Goal: Task Accomplishment & Management: Manage account settings

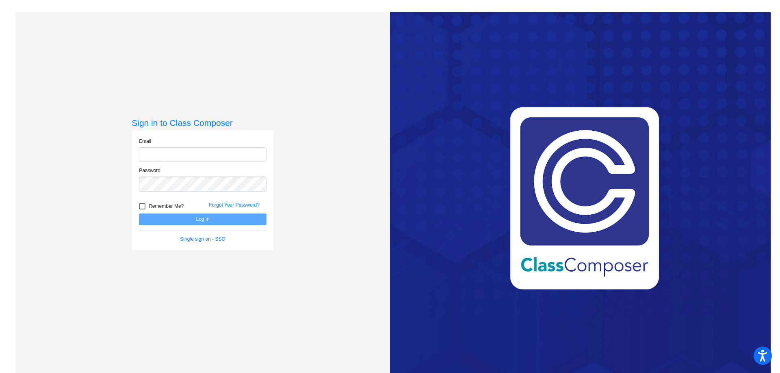
click at [208, 153] on input "email" at bounding box center [203, 154] width 128 height 15
type input "[EMAIL_ADDRESS][DOMAIN_NAME]"
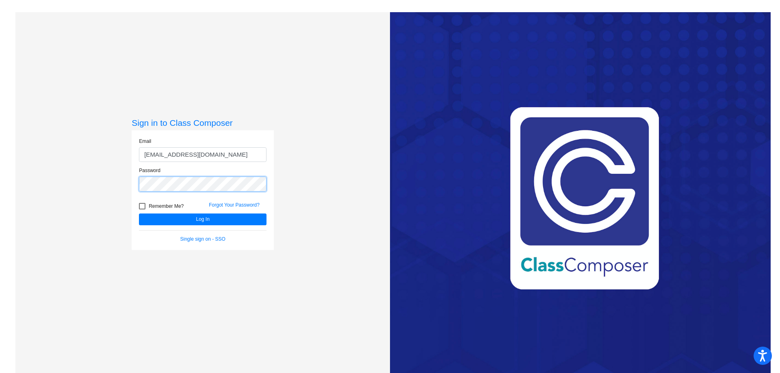
click at [139, 214] on button "Log In" at bounding box center [203, 220] width 128 height 12
click at [173, 217] on button "Log In" at bounding box center [203, 220] width 128 height 12
click at [139, 214] on button "Log In" at bounding box center [203, 220] width 128 height 12
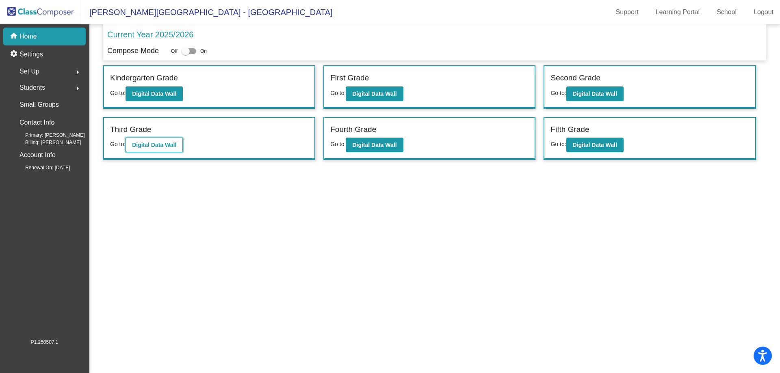
click at [168, 145] on b "Digital Data Wall" at bounding box center [154, 145] width 44 height 7
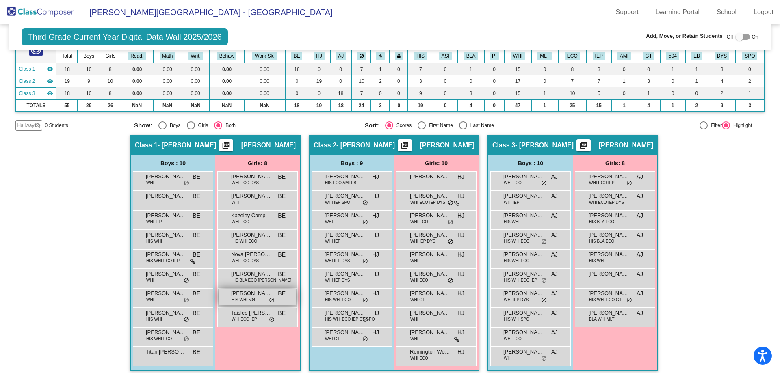
scroll to position [67, 0]
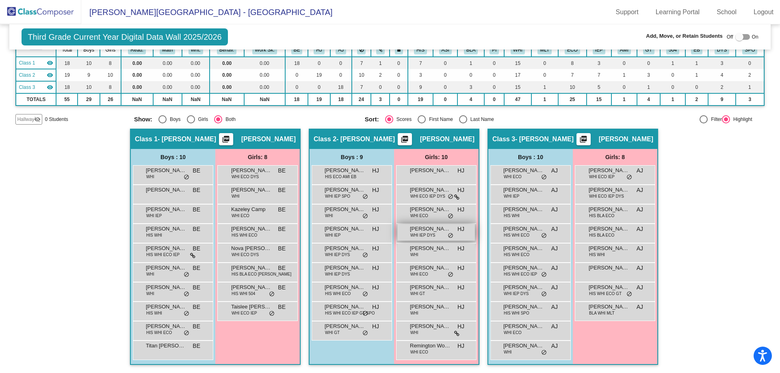
click at [430, 232] on span "[PERSON_NAME]" at bounding box center [430, 229] width 41 height 8
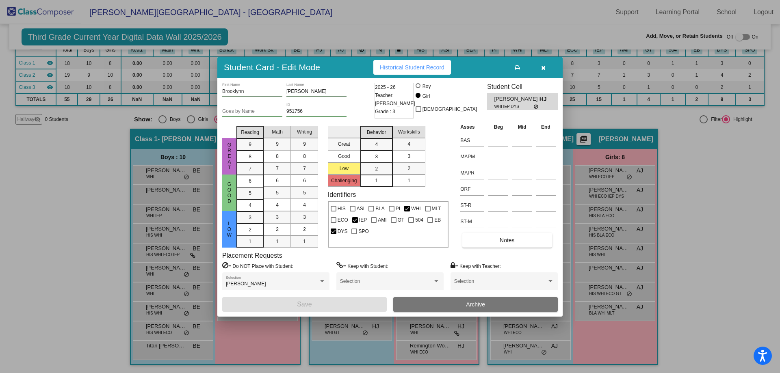
click at [424, 302] on button "Archive" at bounding box center [475, 304] width 165 height 15
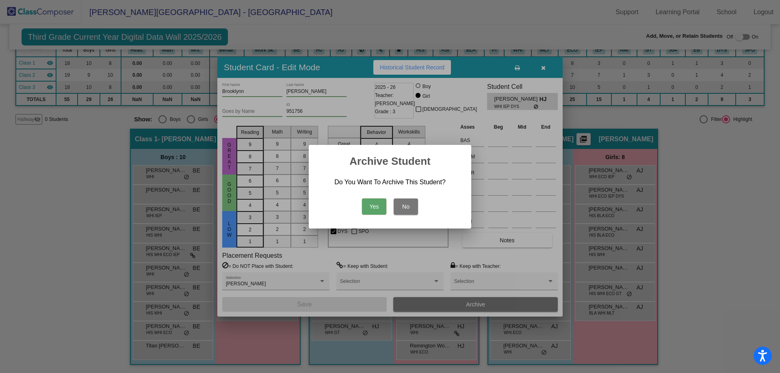
click at [373, 206] on button "Yes" at bounding box center [374, 207] width 24 height 16
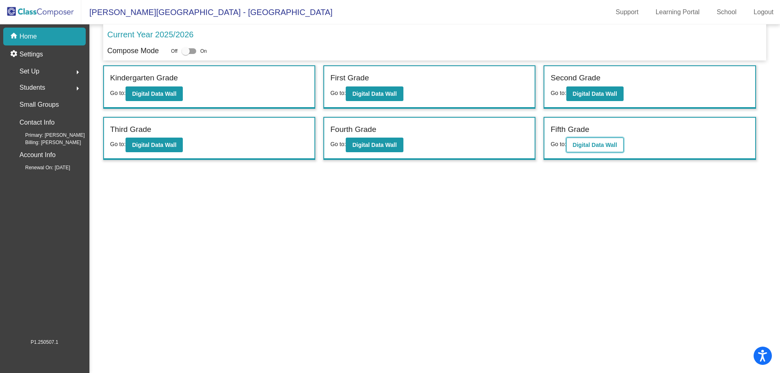
click at [574, 143] on b "Digital Data Wall" at bounding box center [595, 145] width 44 height 7
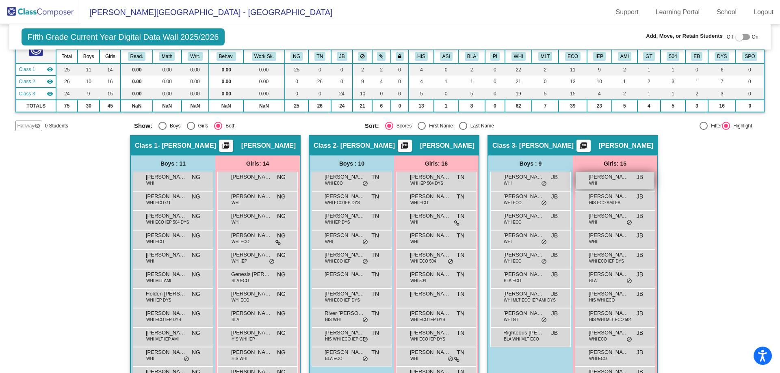
scroll to position [41, 0]
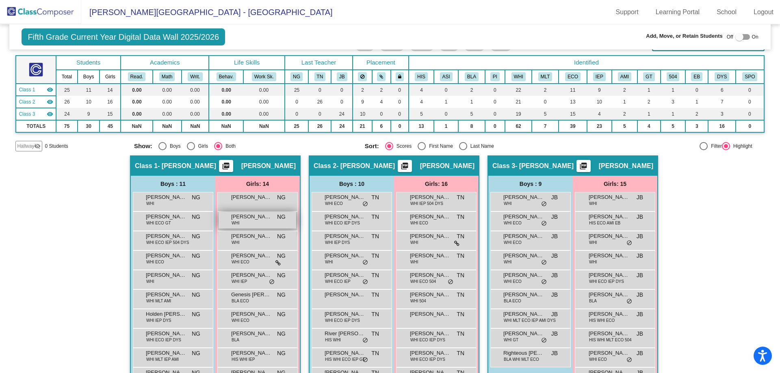
click at [258, 221] on span "[PERSON_NAME]" at bounding box center [251, 217] width 41 height 8
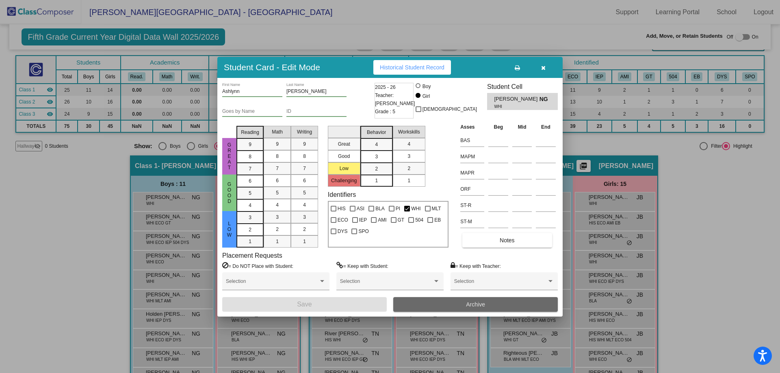
click at [442, 300] on button "Archive" at bounding box center [475, 304] width 165 height 15
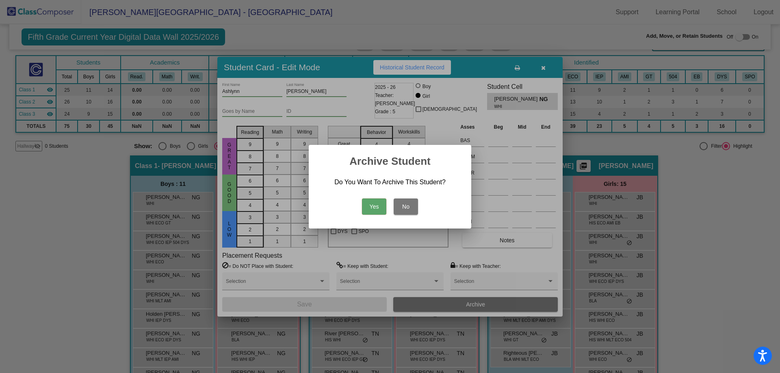
click at [373, 204] on button "Yes" at bounding box center [374, 207] width 24 height 16
